Goal: Transaction & Acquisition: Purchase product/service

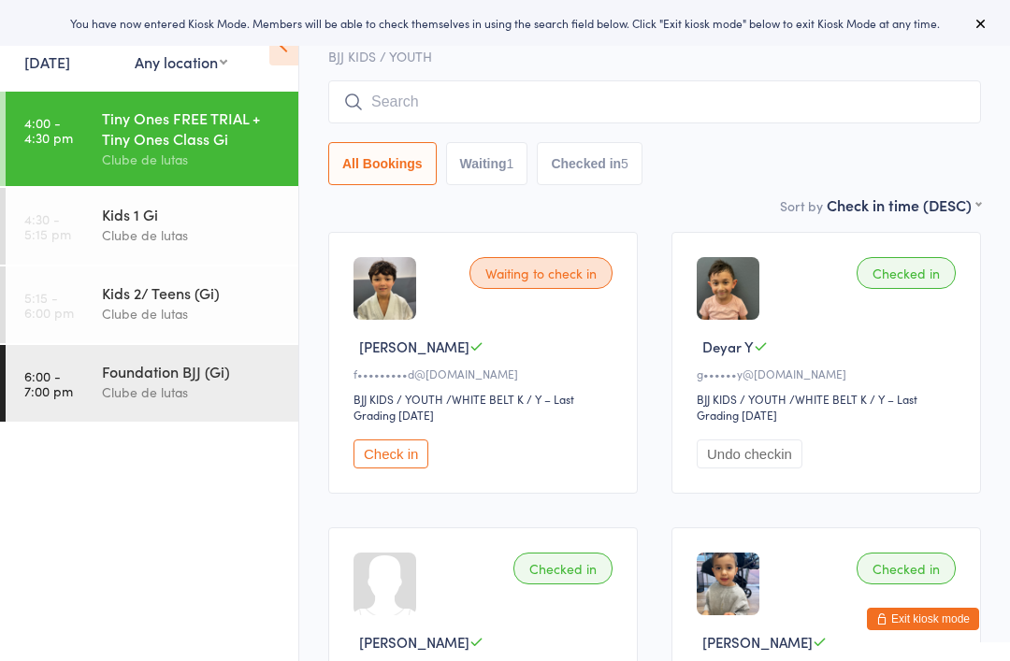
click at [986, 26] on icon at bounding box center [980, 23] width 15 height 15
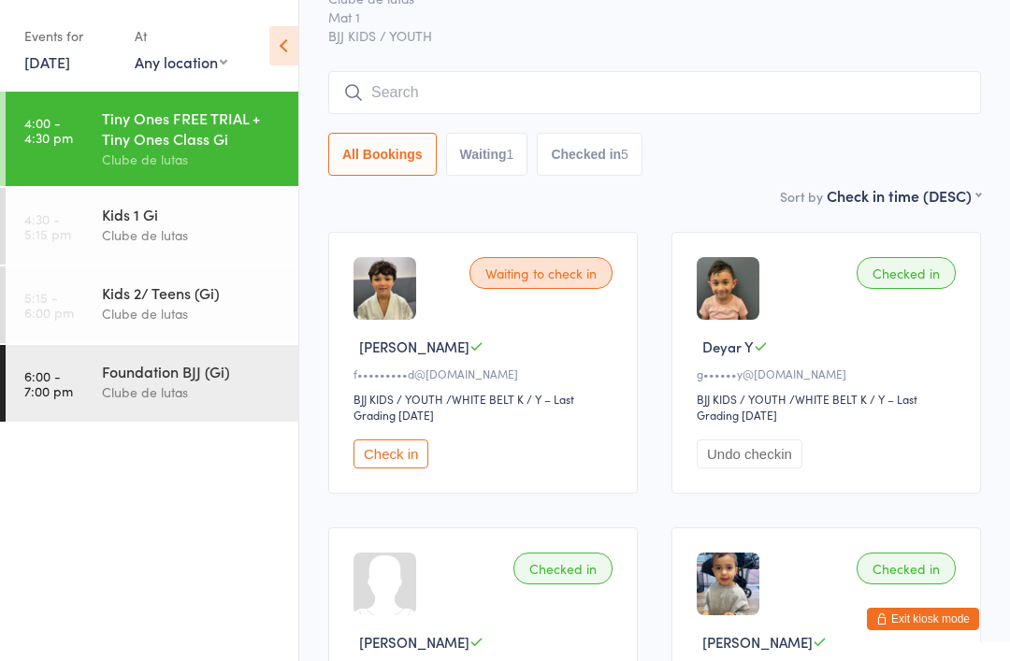
click at [264, 50] on div "Events for [DATE] [DATE] [DATE] Sun Mon Tue Wed Thu Fri Sat 36 31 01 02 03 04 0…" at bounding box center [149, 47] width 298 height 94
click at [294, 60] on icon at bounding box center [283, 45] width 29 height 39
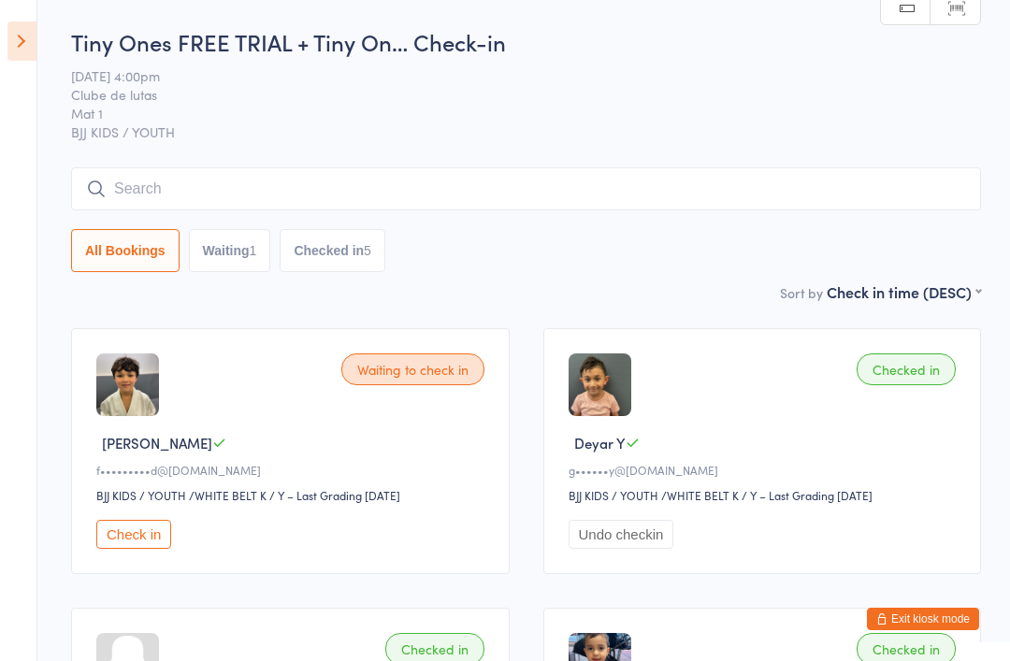
click at [913, 7] on link "Manual search" at bounding box center [906, 9] width 50 height 36
click at [914, 85] on span "[DATE] 4:00pm" at bounding box center [511, 75] width 881 height 19
click at [33, 49] on icon at bounding box center [21, 41] width 29 height 39
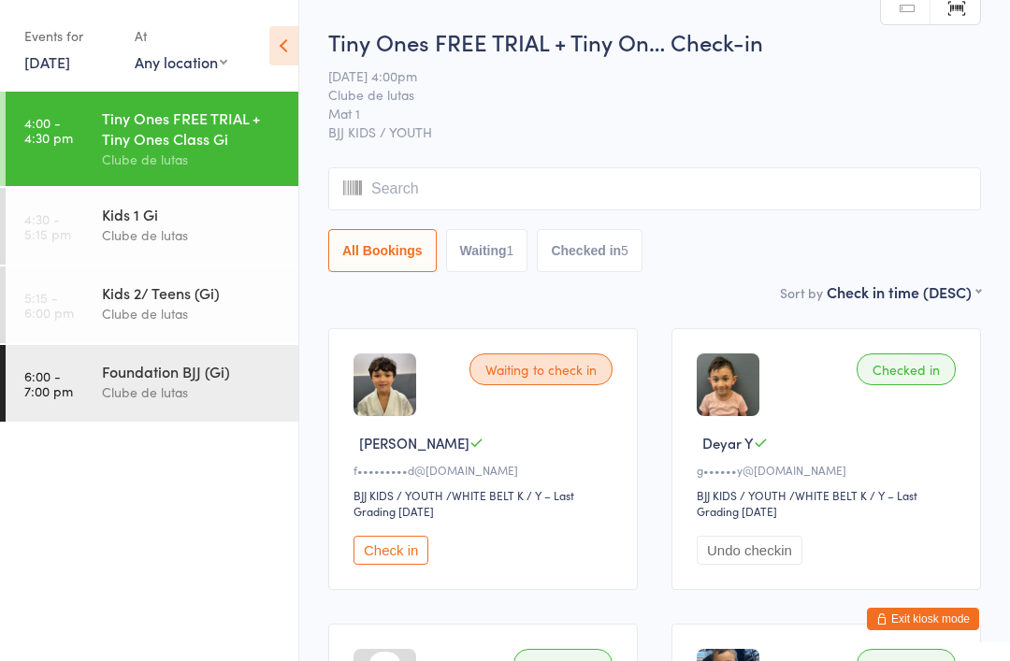
click at [16, 46] on div "Events for [DATE] [DATE] [DATE] Sun Mon Tue Wed Thu Fri Sat 36 31 01 02 03 04 0…" at bounding box center [149, 47] width 298 height 94
click at [274, 51] on icon at bounding box center [283, 45] width 29 height 39
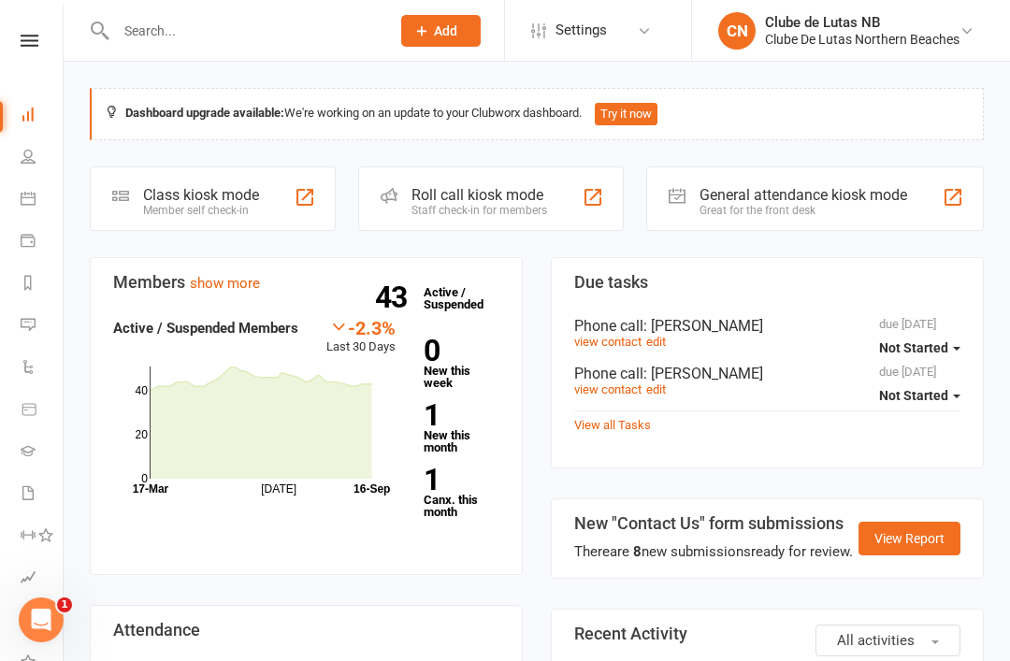
scroll to position [0, 2]
click at [15, 167] on li "People" at bounding box center [29, 158] width 63 height 42
click at [15, 212] on li "Calendar" at bounding box center [29, 201] width 63 height 42
click at [14, 192] on li "Calendar" at bounding box center [29, 201] width 63 height 42
click at [15, 197] on li "Calendar" at bounding box center [29, 201] width 63 height 42
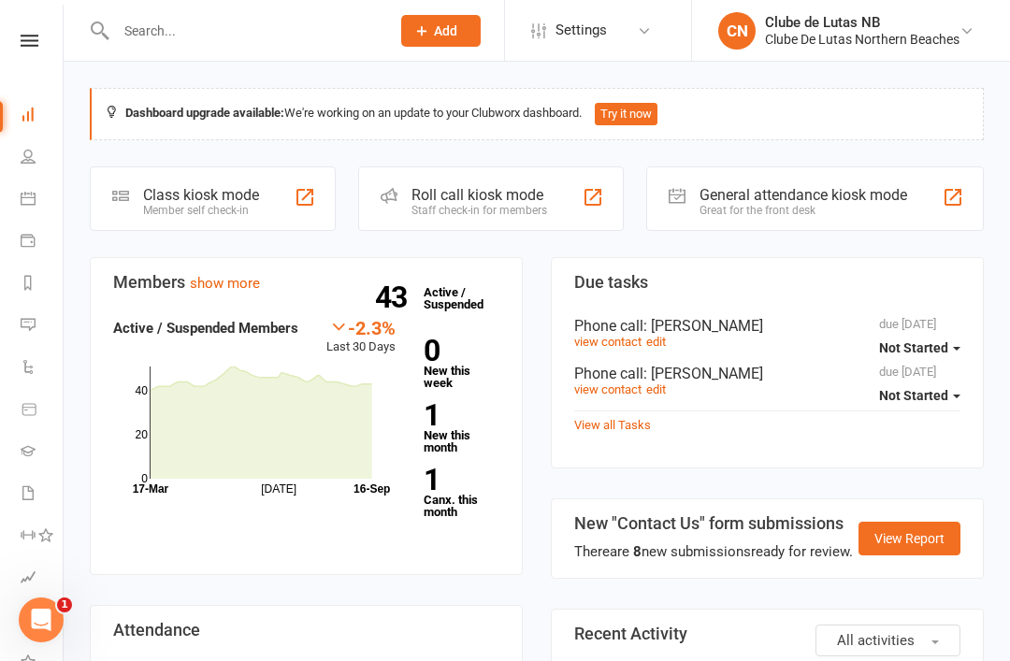
click at [22, 197] on icon at bounding box center [28, 198] width 15 height 15
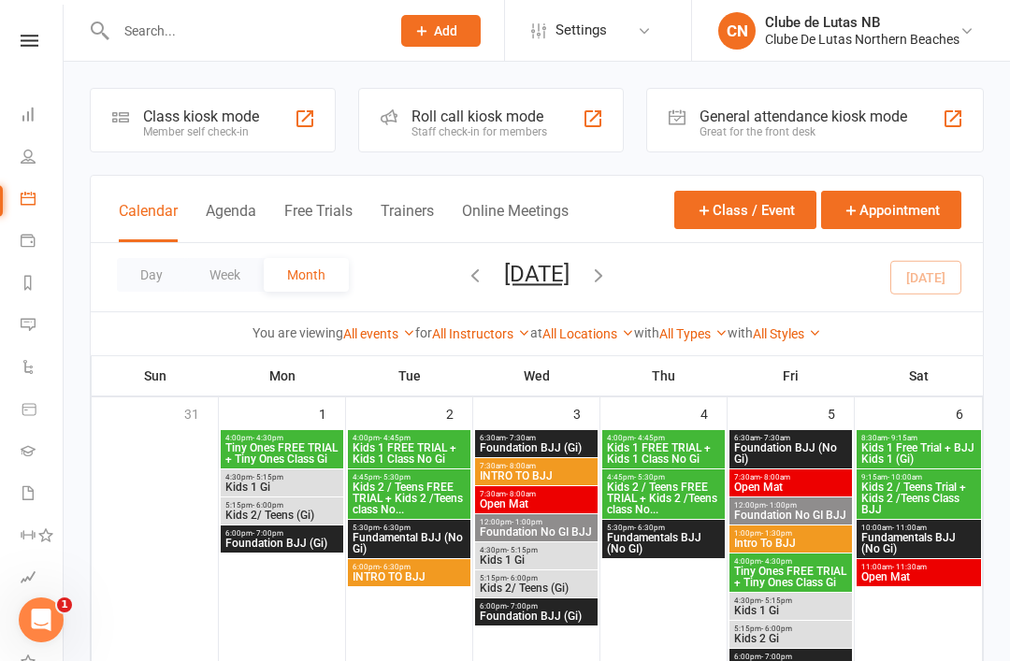
click at [15, 236] on li "Payments" at bounding box center [29, 243] width 63 height 42
click at [15, 247] on li "Payments" at bounding box center [29, 243] width 63 height 42
click at [17, 241] on li "Payments" at bounding box center [29, 243] width 63 height 42
click at [11, 245] on li "Payments" at bounding box center [29, 243] width 63 height 42
click at [13, 252] on li "Payments" at bounding box center [29, 243] width 63 height 42
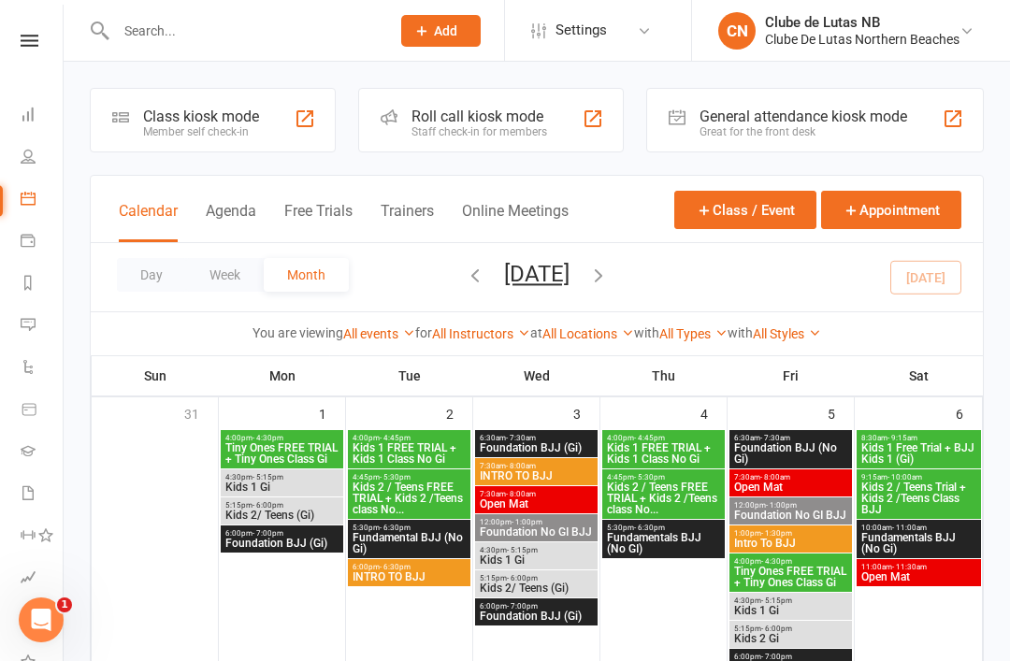
click at [15, 233] on li "Payments" at bounding box center [29, 243] width 63 height 42
click at [21, 261] on link "Payments" at bounding box center [42, 243] width 42 height 42
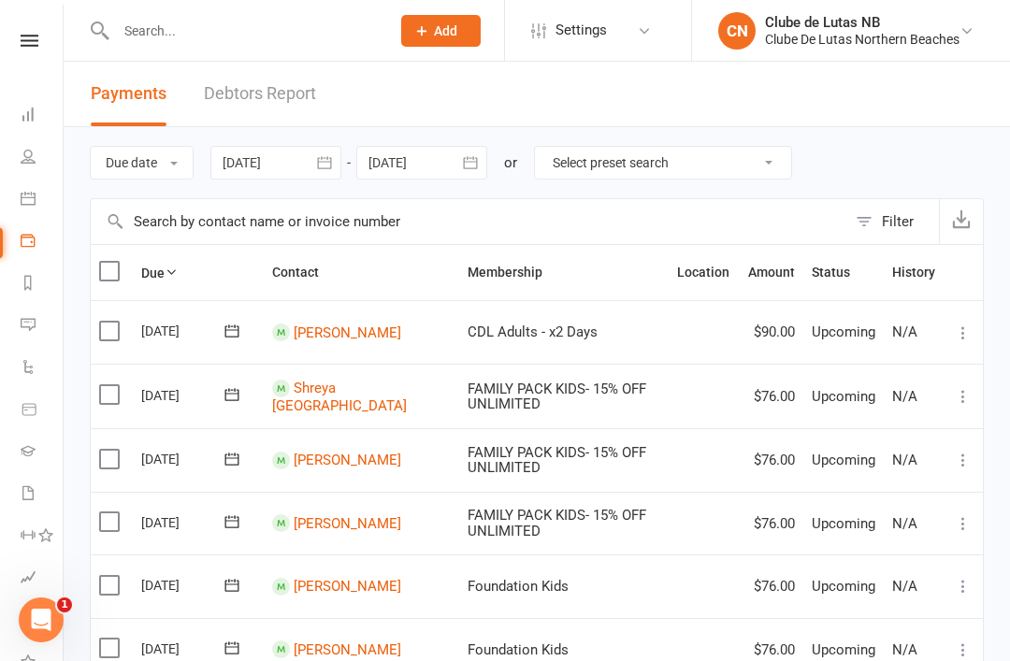
click at [17, 281] on li "Reports" at bounding box center [29, 285] width 63 height 42
click at [26, 286] on icon at bounding box center [28, 282] width 15 height 15
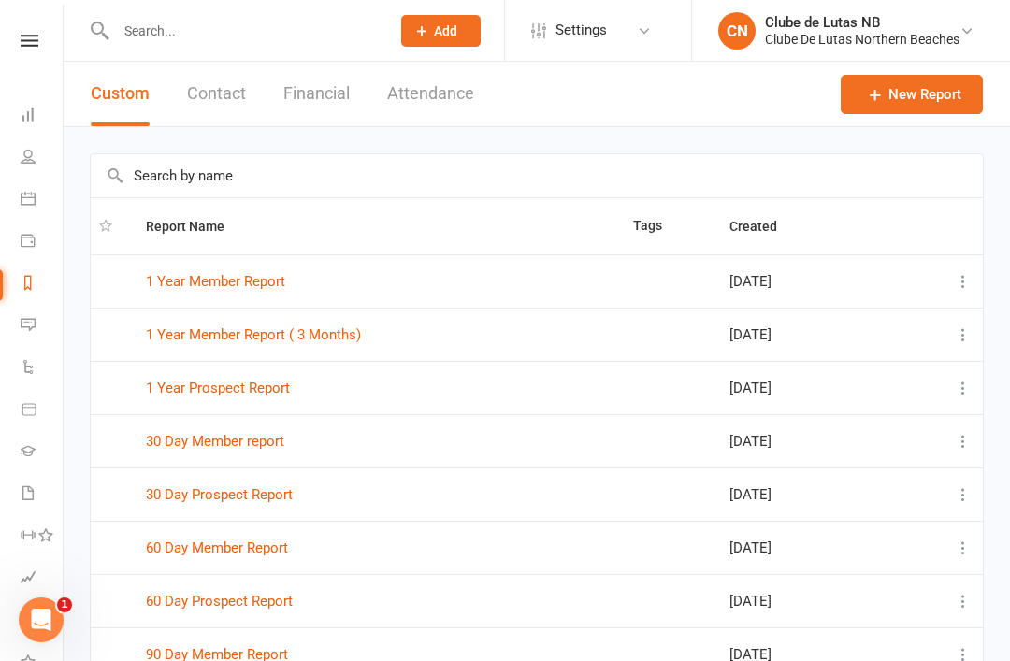
click at [15, 316] on li "Messages" at bounding box center [29, 327] width 63 height 42
click at [14, 319] on li "Messages" at bounding box center [29, 327] width 63 height 42
click at [14, 321] on li "Messages" at bounding box center [29, 327] width 63 height 42
click at [15, 315] on li "Messages" at bounding box center [29, 327] width 63 height 42
click at [23, 319] on icon at bounding box center [28, 324] width 15 height 15
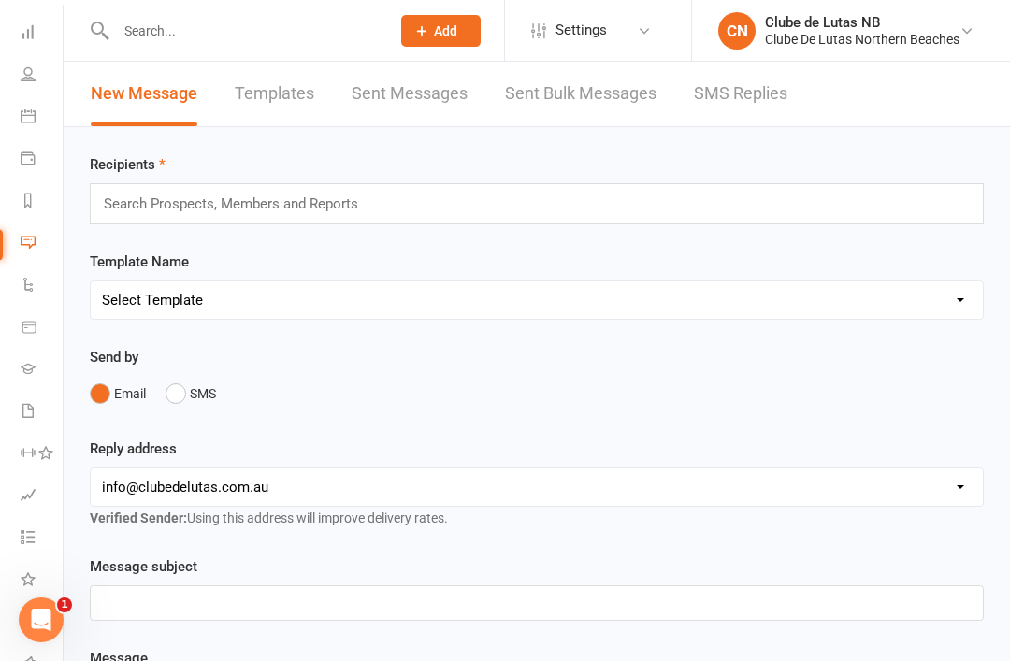
scroll to position [76, 2]
click at [22, 299] on link "Automations" at bounding box center [42, 293] width 42 height 42
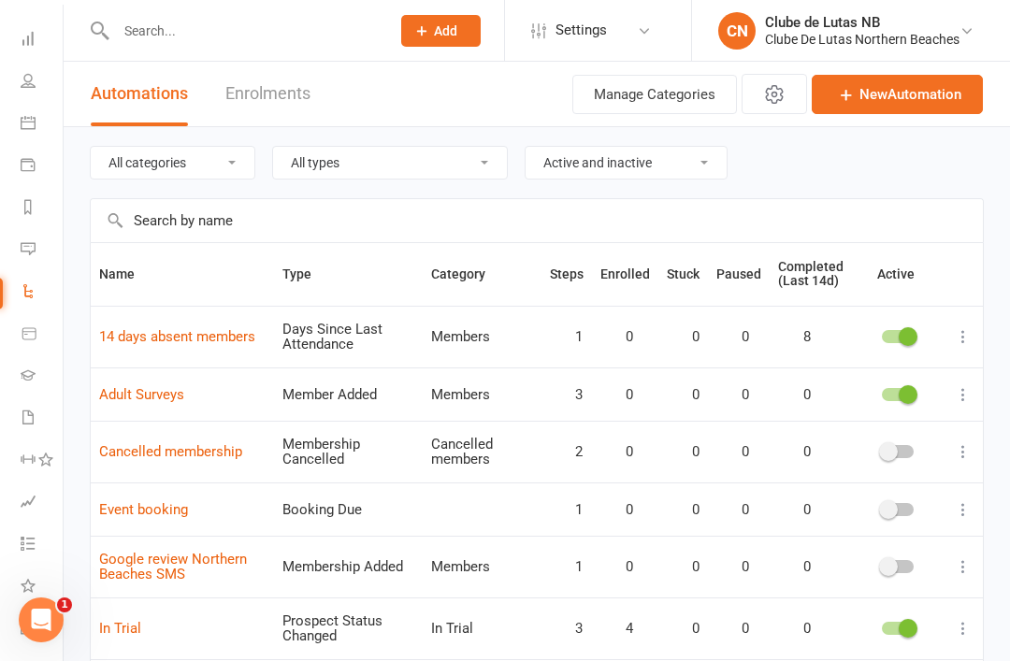
click at [12, 333] on li "Product Sales" at bounding box center [29, 335] width 63 height 42
click at [15, 337] on li "Product Sales" at bounding box center [29, 335] width 63 height 42
click at [22, 338] on icon at bounding box center [28, 333] width 13 height 11
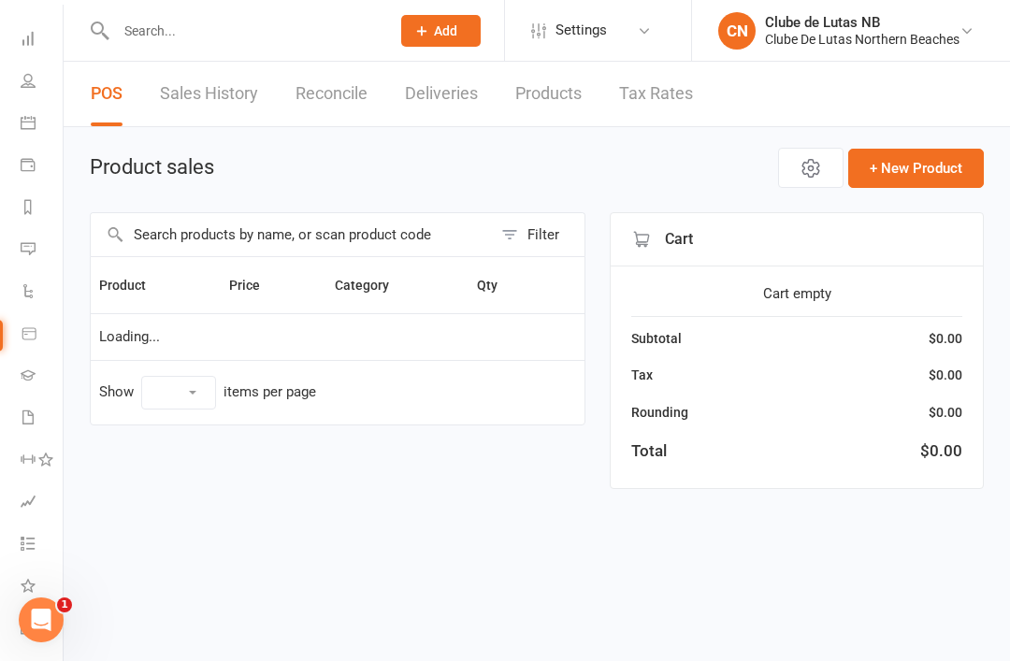
select select "10"
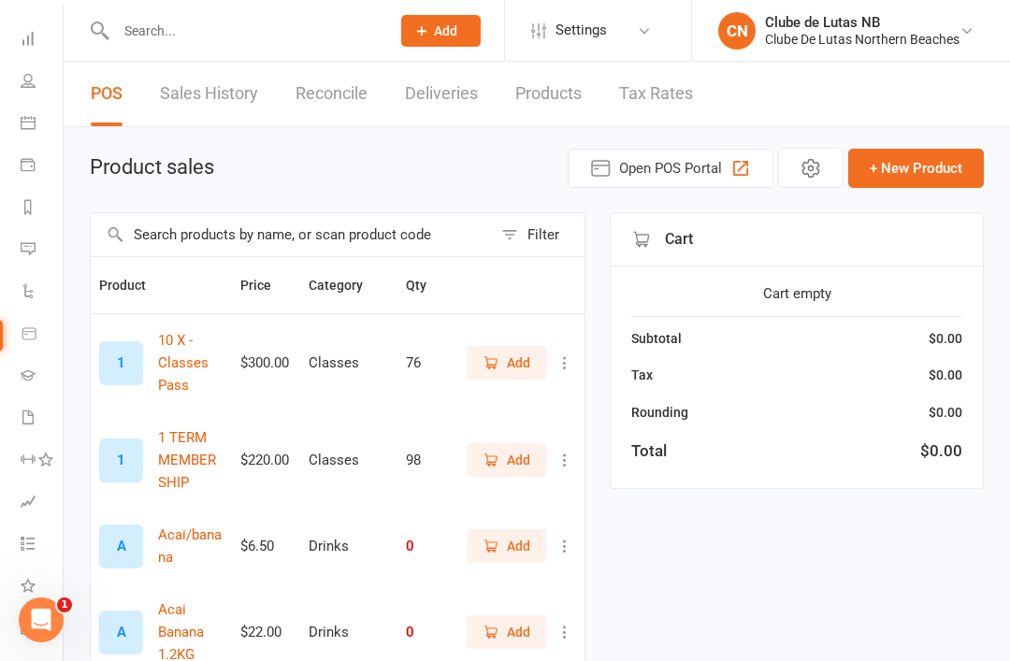
click at [435, 251] on input "text" at bounding box center [291, 234] width 401 height 43
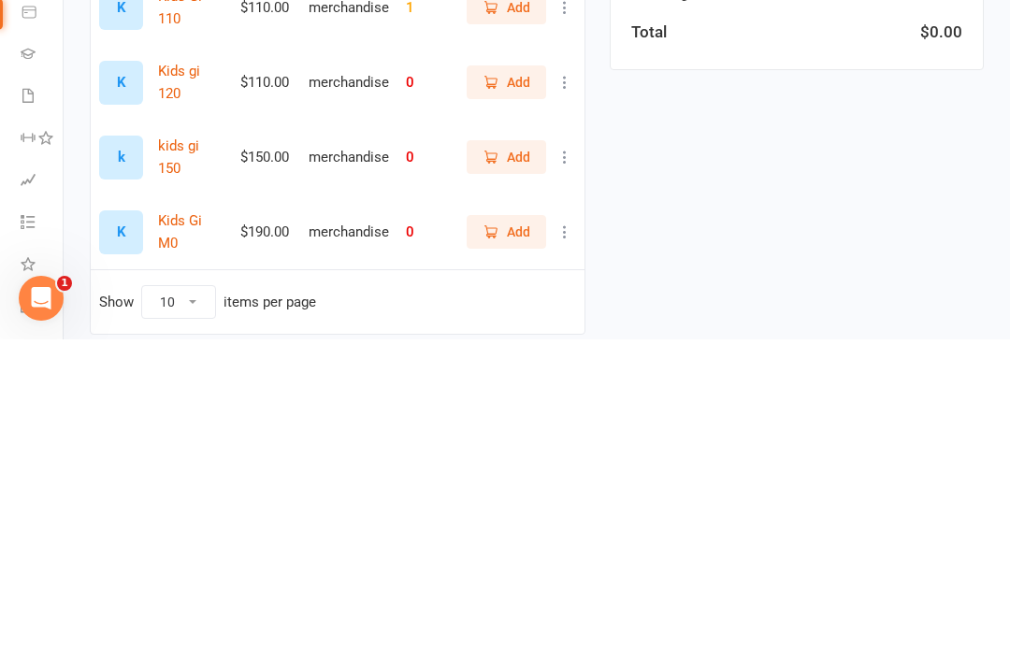
scroll to position [100, 0]
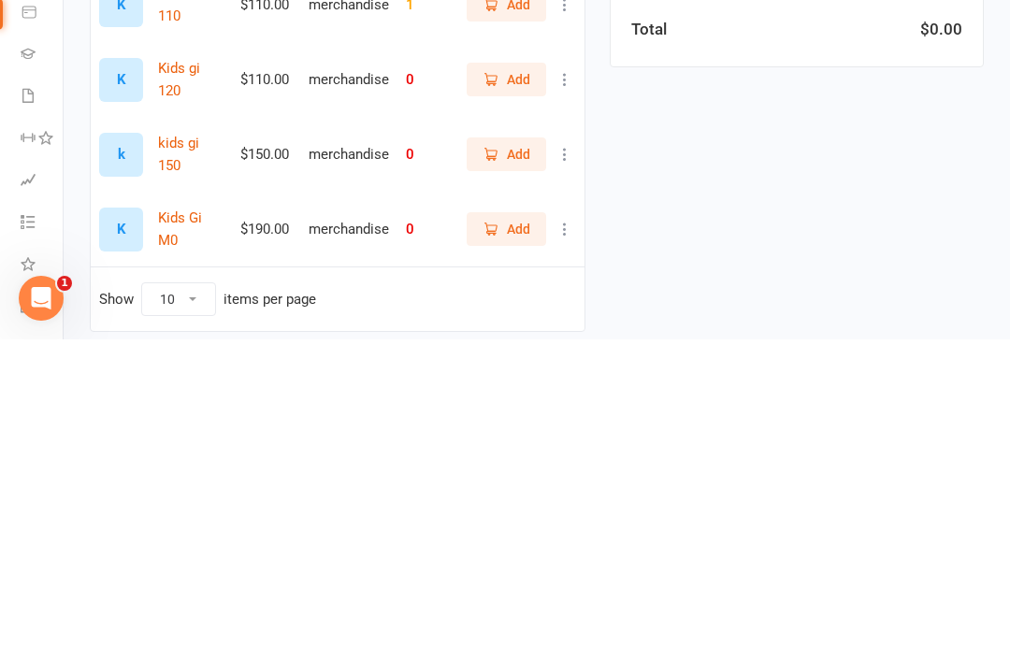
type input "Kids gi"
click at [516, 466] on span "Add" at bounding box center [518, 476] width 23 height 21
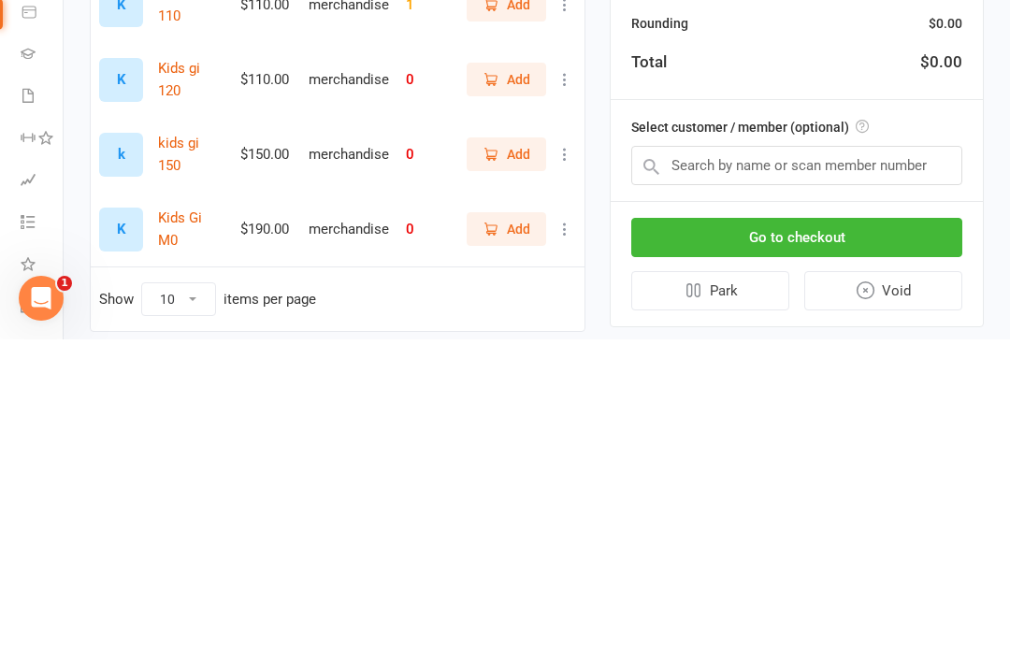
scroll to position [128, 0]
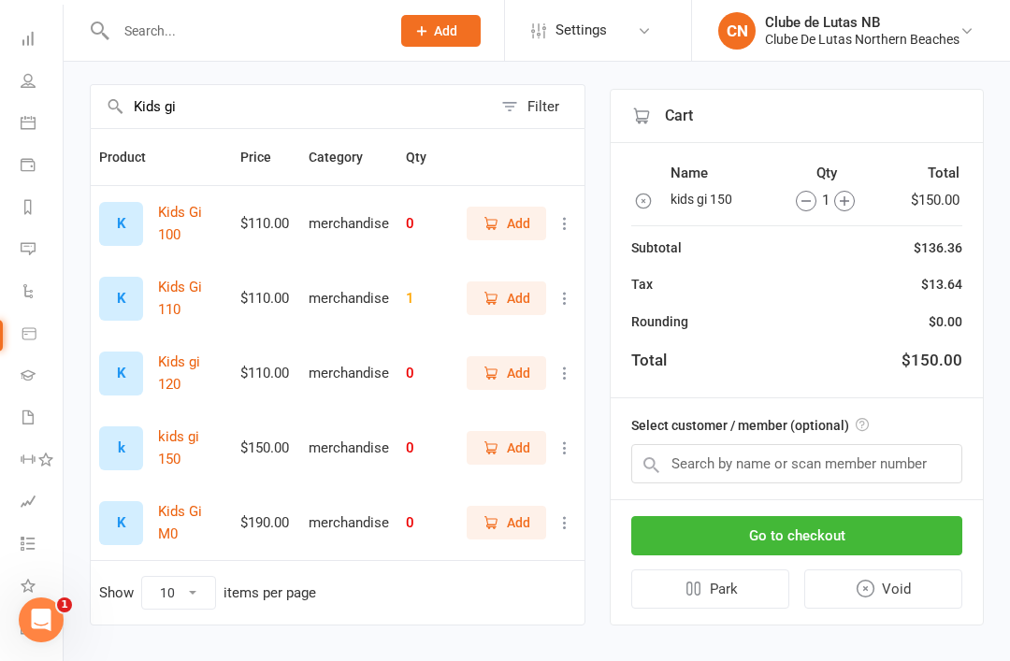
click at [898, 531] on button "Go to checkout" at bounding box center [796, 535] width 331 height 39
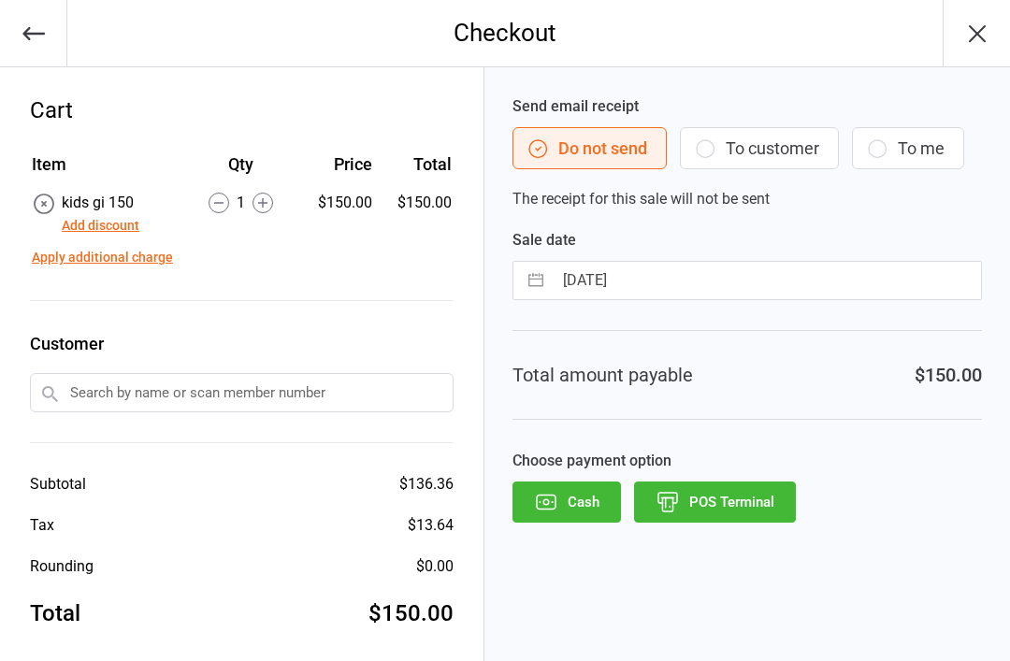
click at [767, 508] on button "POS Terminal" at bounding box center [715, 502] width 162 height 41
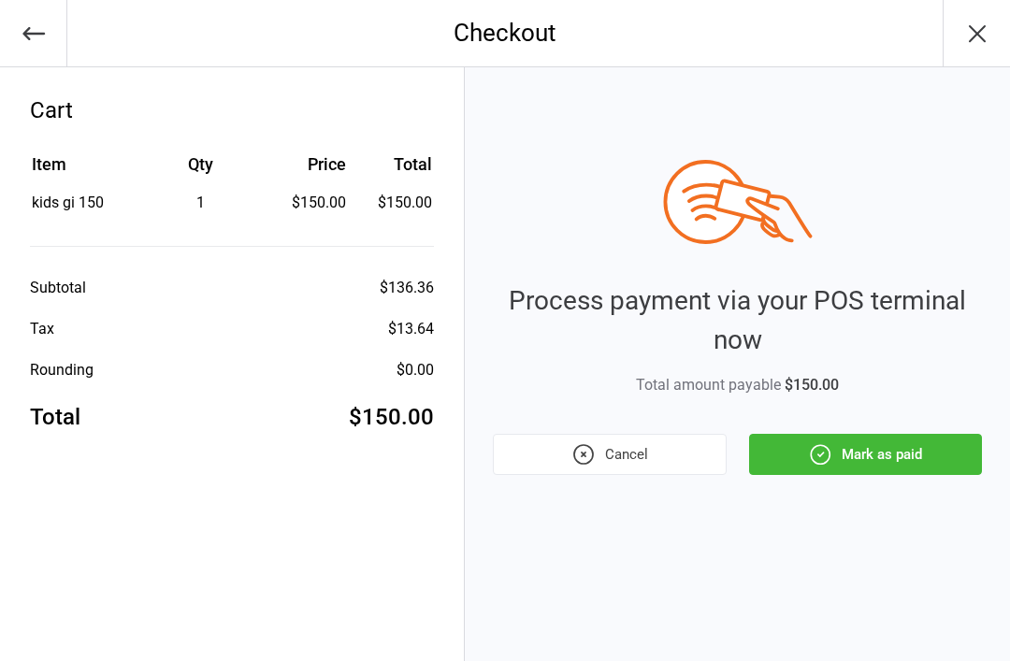
click at [915, 463] on button "Mark as paid" at bounding box center [865, 454] width 233 height 41
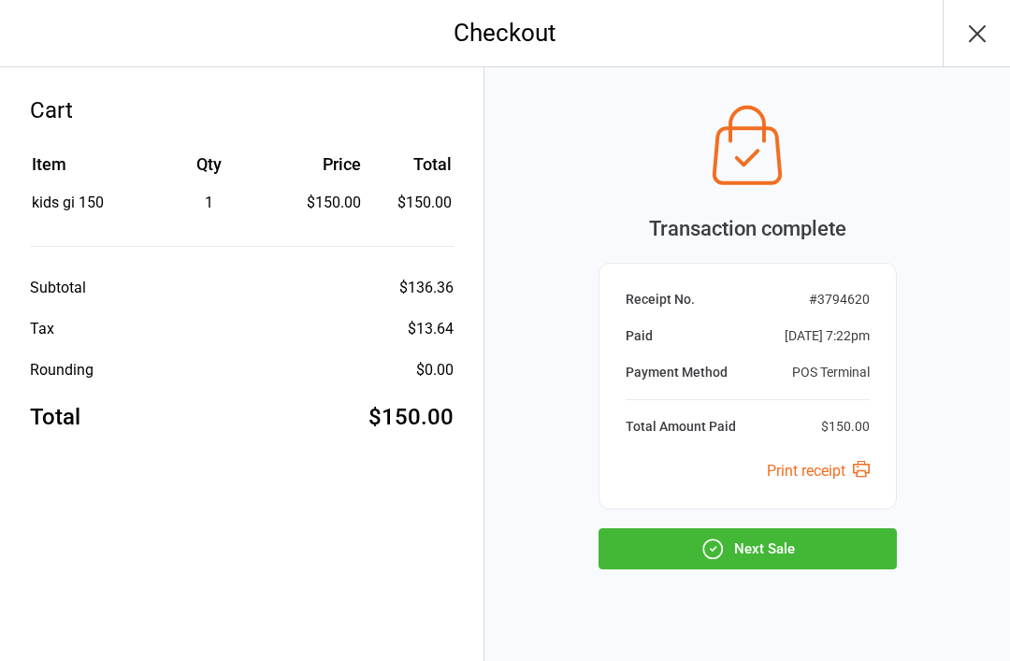
click at [862, 544] on button "Next Sale" at bounding box center [747, 548] width 298 height 41
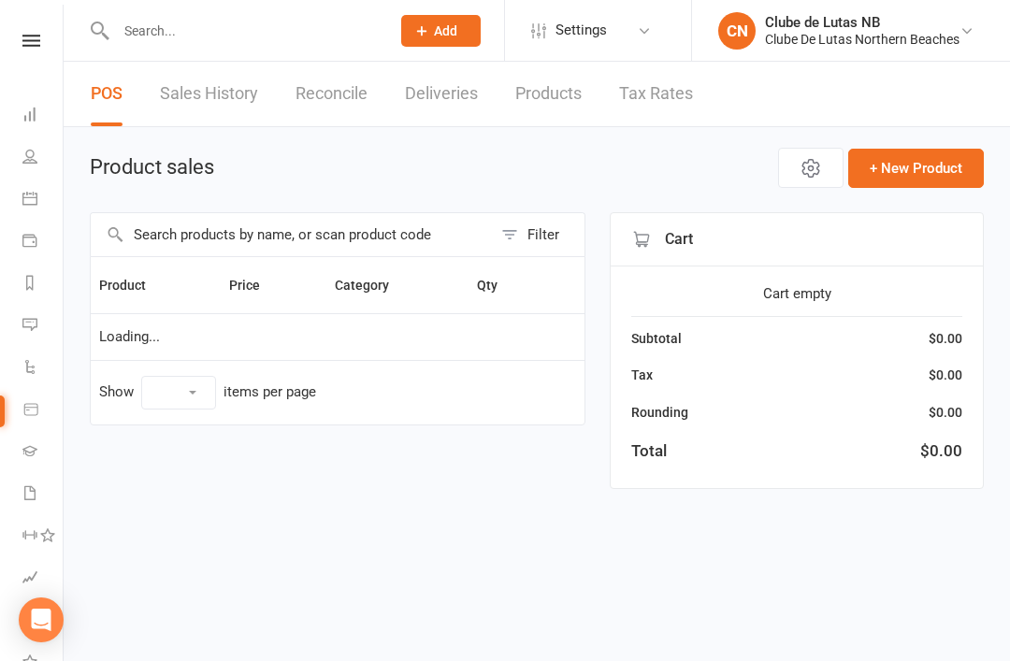
select select "10"
